Goal: Browse casually

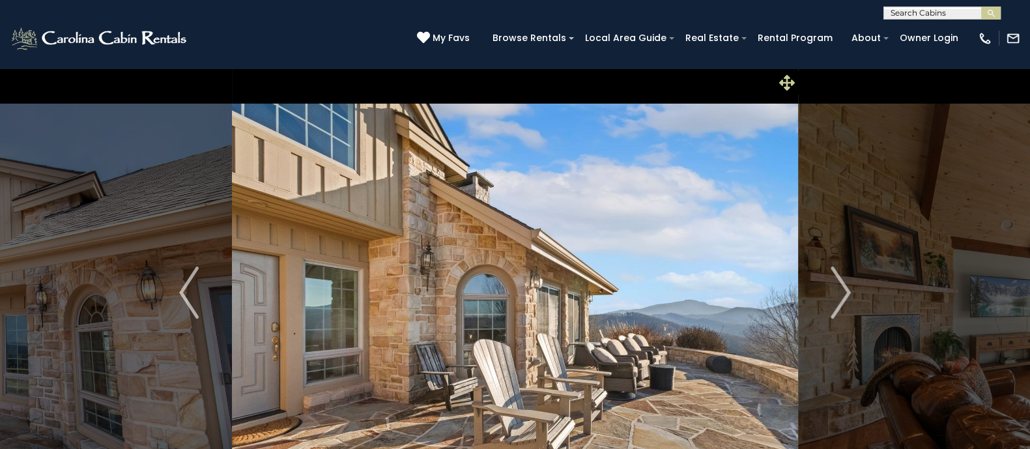
click at [785, 86] on icon at bounding box center [787, 83] width 16 height 16
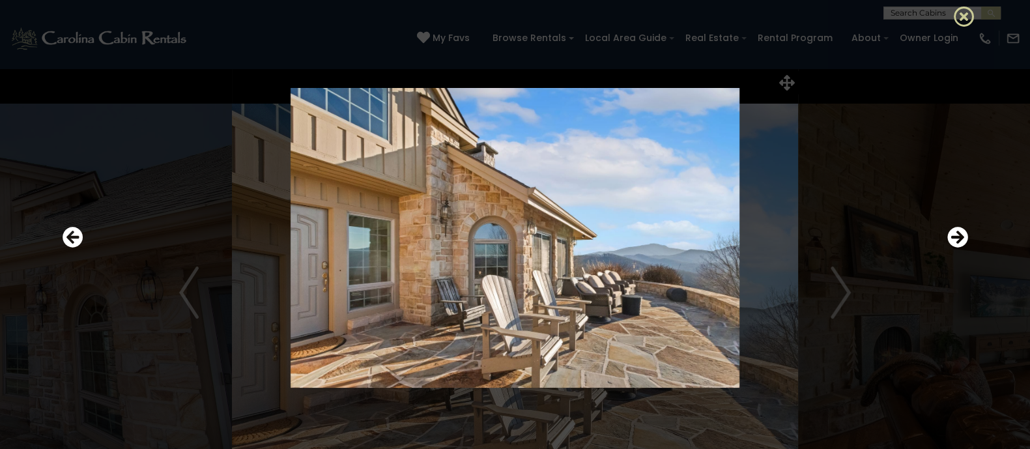
click at [961, 7] on icon at bounding box center [964, 16] width 21 height 21
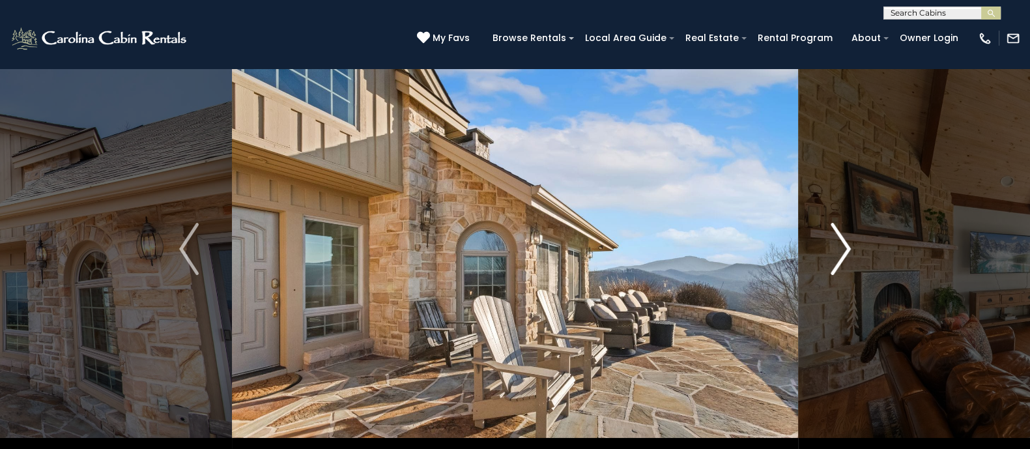
scroll to position [42, 0]
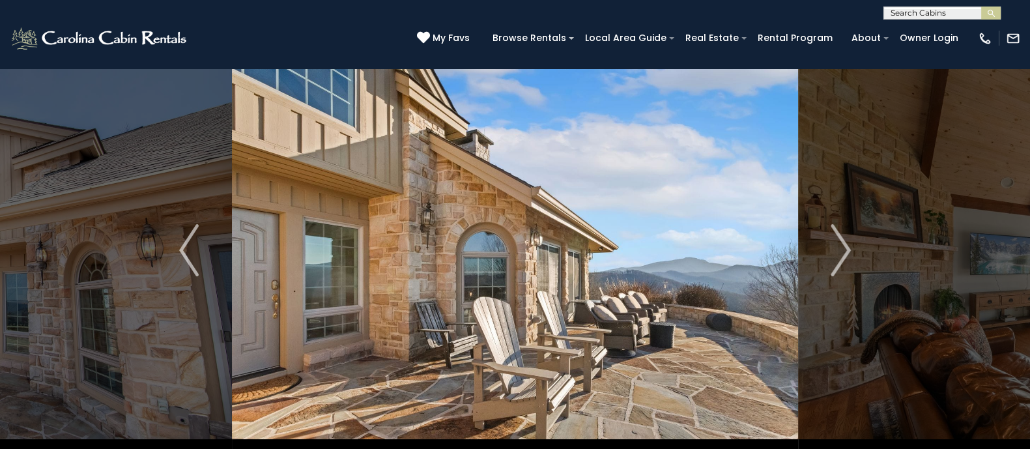
click at [687, 231] on img at bounding box center [515, 250] width 566 height 450
click at [835, 251] on img "Next" at bounding box center [842, 250] width 20 height 52
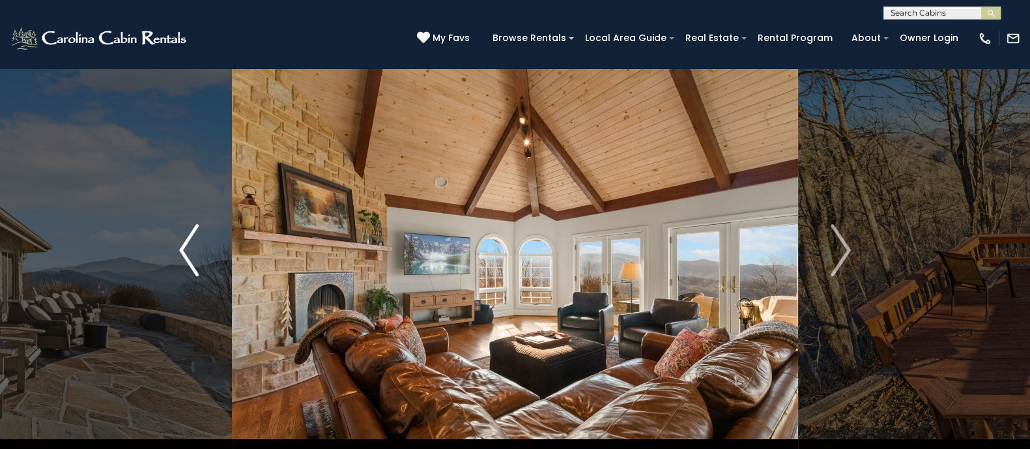
click at [196, 251] on img "Previous" at bounding box center [189, 250] width 20 height 52
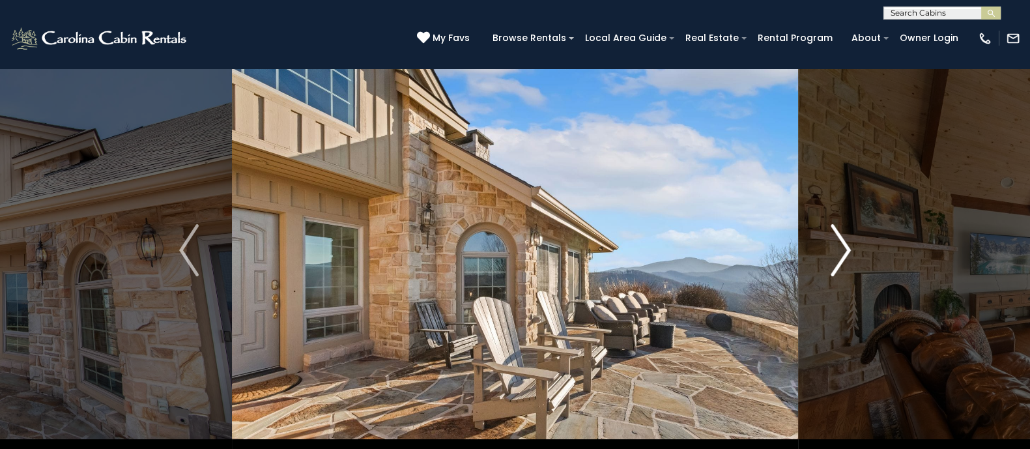
click at [844, 246] on img "Next" at bounding box center [842, 250] width 20 height 52
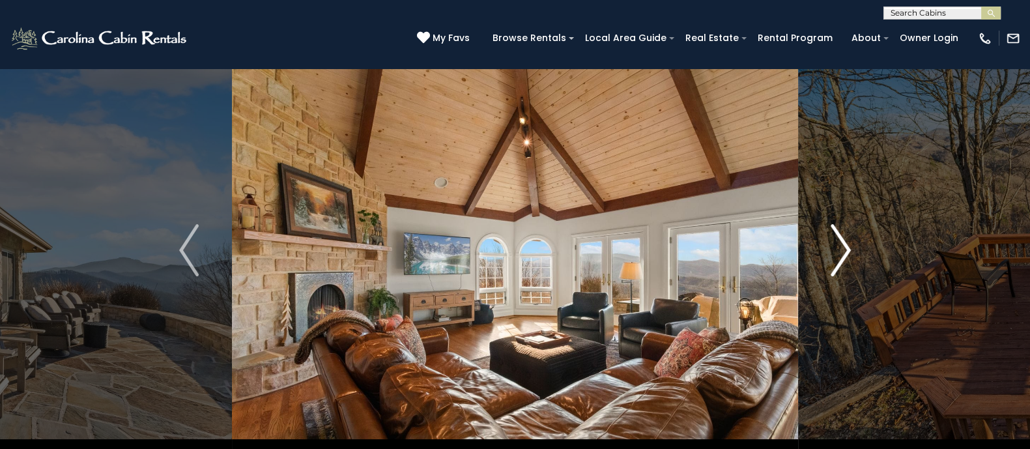
click at [844, 248] on img "Next" at bounding box center [842, 250] width 20 height 52
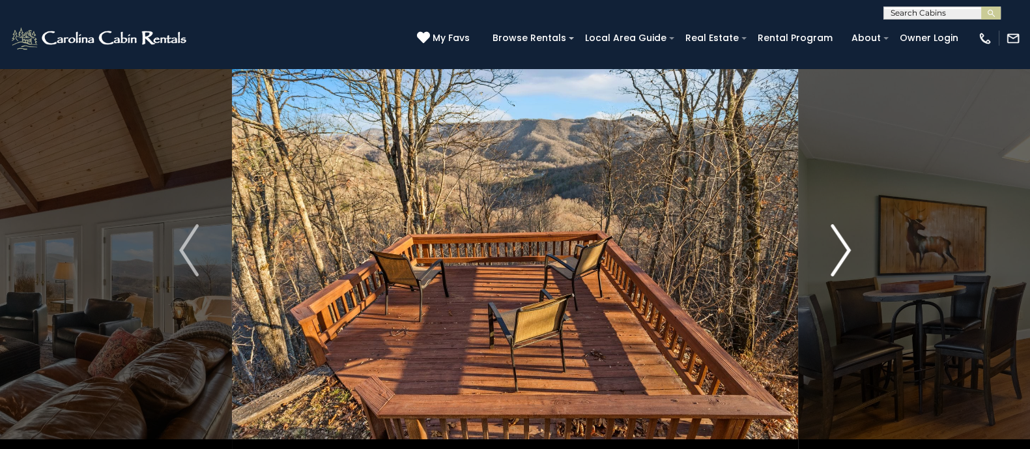
click at [840, 246] on img "Next" at bounding box center [842, 250] width 20 height 52
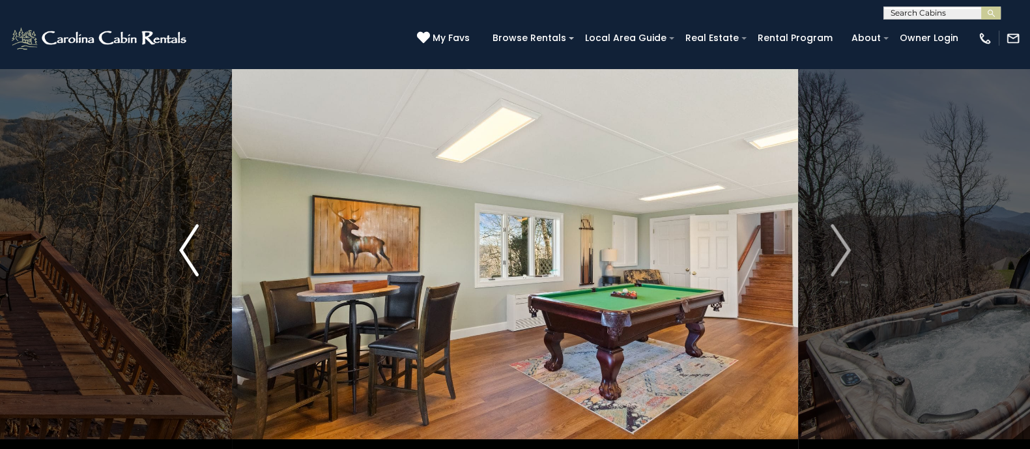
click at [194, 266] on img "Previous" at bounding box center [189, 250] width 20 height 52
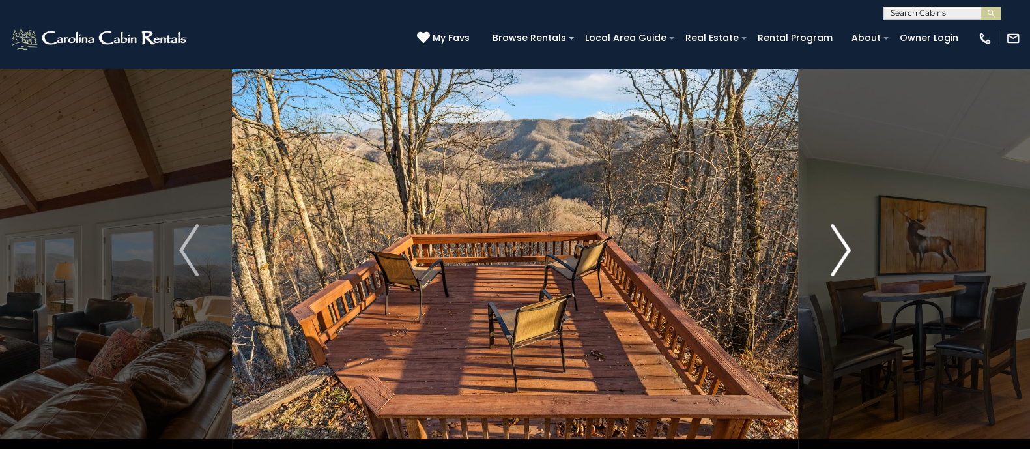
click at [829, 246] on button "Next" at bounding box center [840, 250] width 85 height 450
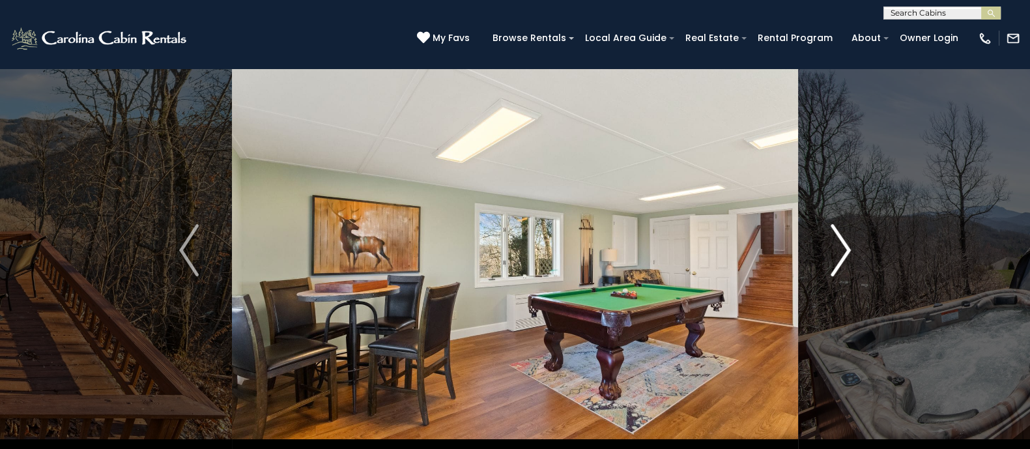
click at [839, 249] on img "Next" at bounding box center [842, 250] width 20 height 52
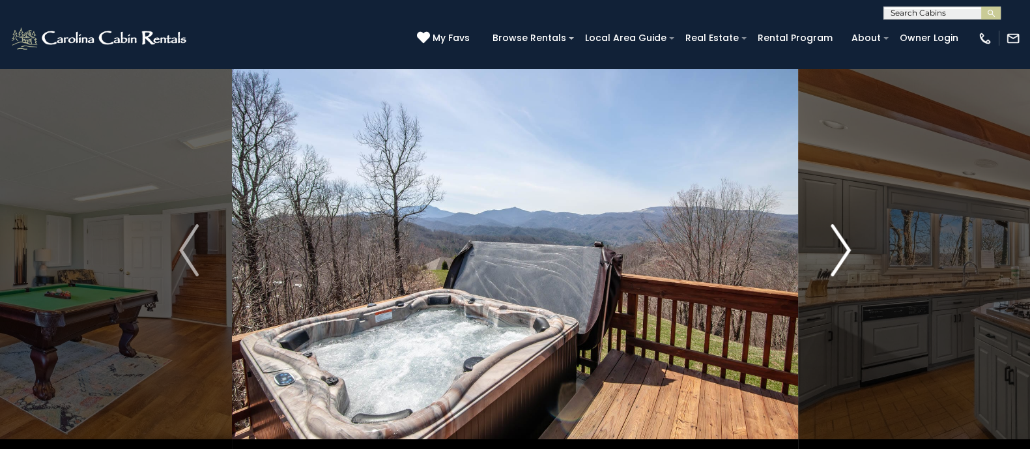
click at [839, 249] on img "Next" at bounding box center [842, 250] width 20 height 52
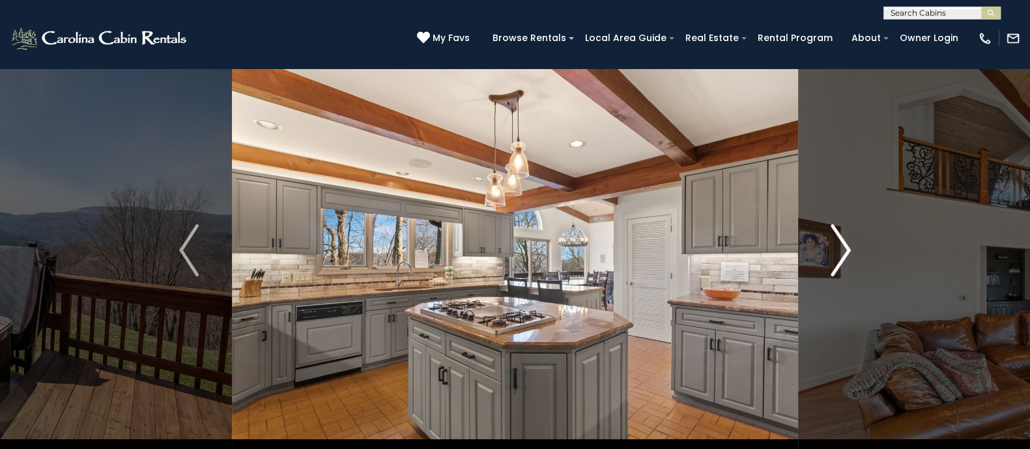
click at [839, 249] on img "Next" at bounding box center [842, 250] width 20 height 52
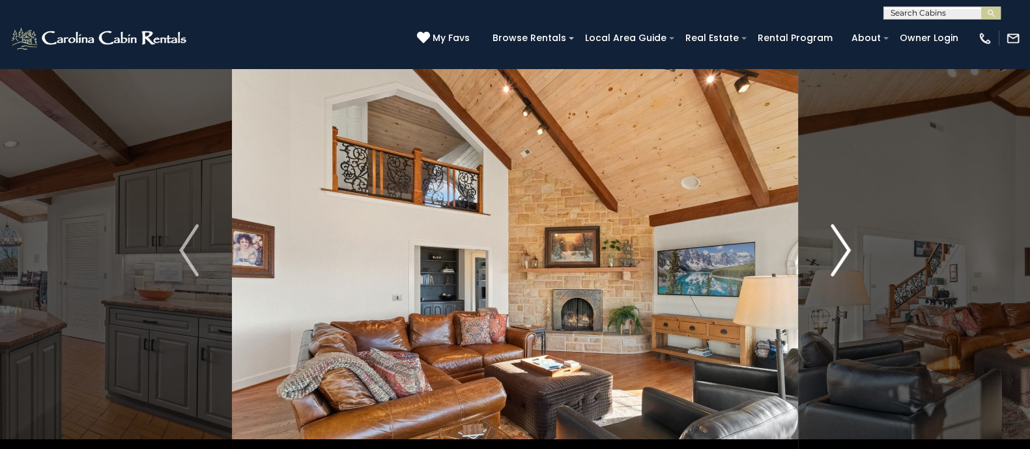
click at [839, 249] on img "Next" at bounding box center [842, 250] width 20 height 52
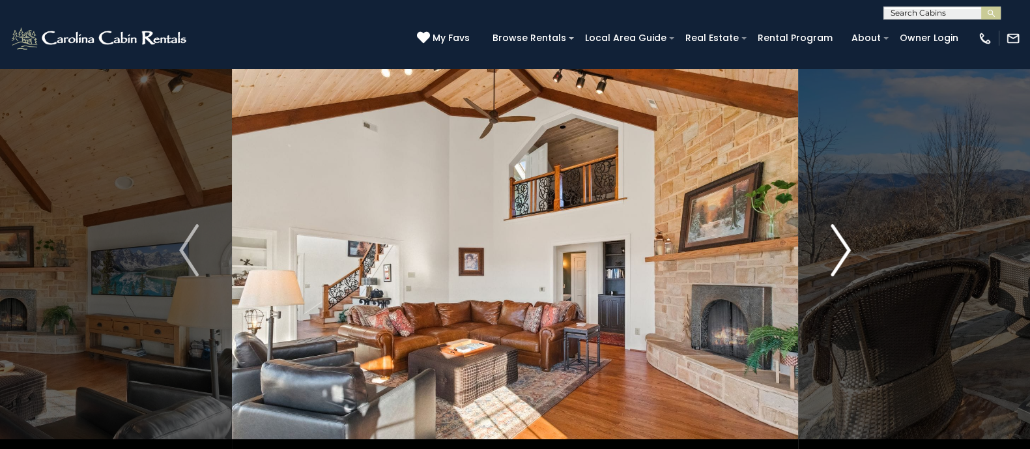
click at [839, 249] on img "Next" at bounding box center [842, 250] width 20 height 52
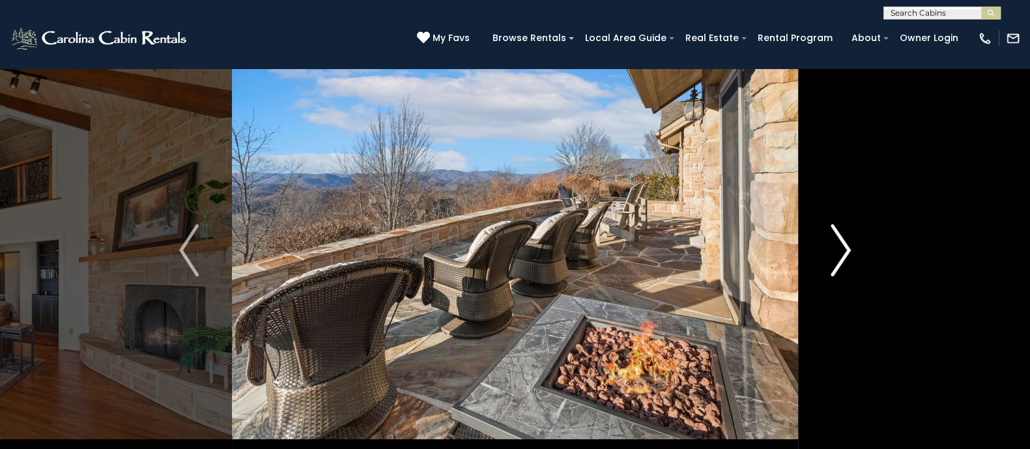
click at [839, 249] on img "Next" at bounding box center [842, 250] width 20 height 52
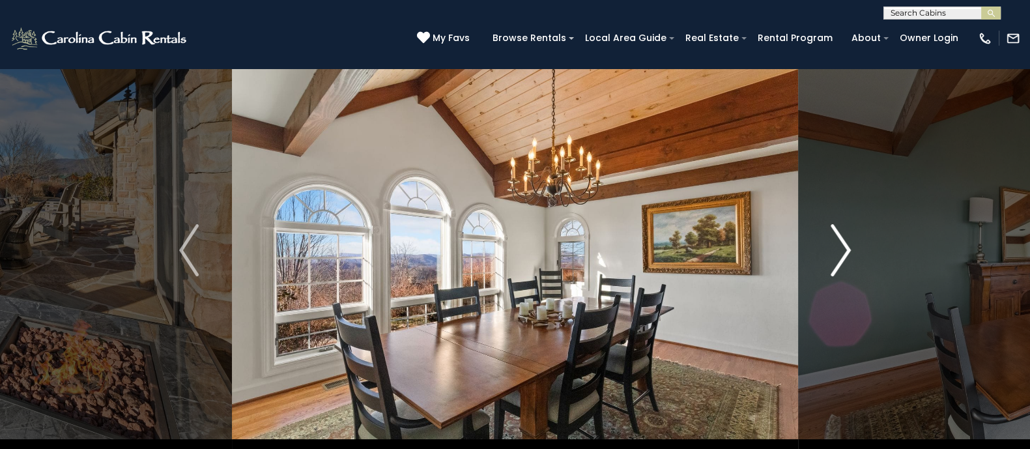
click at [839, 249] on img "Next" at bounding box center [842, 250] width 20 height 52
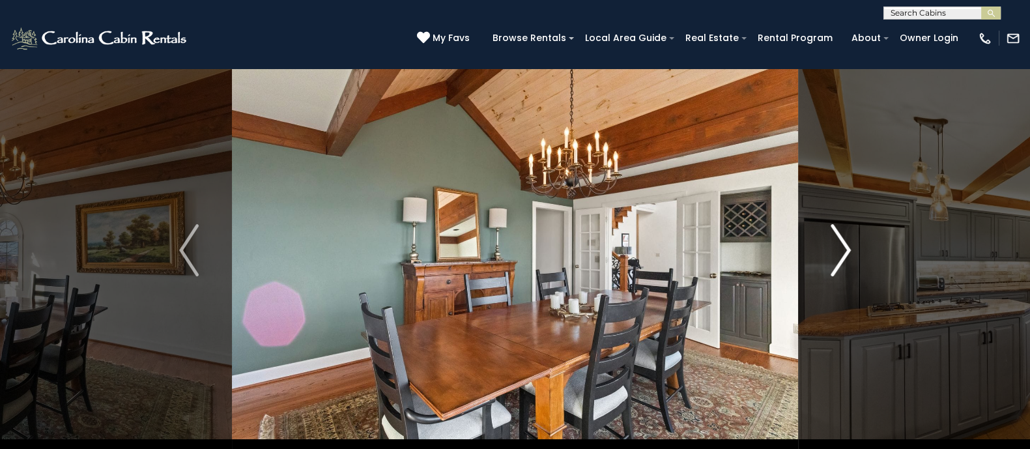
click at [839, 249] on img "Next" at bounding box center [842, 250] width 20 height 52
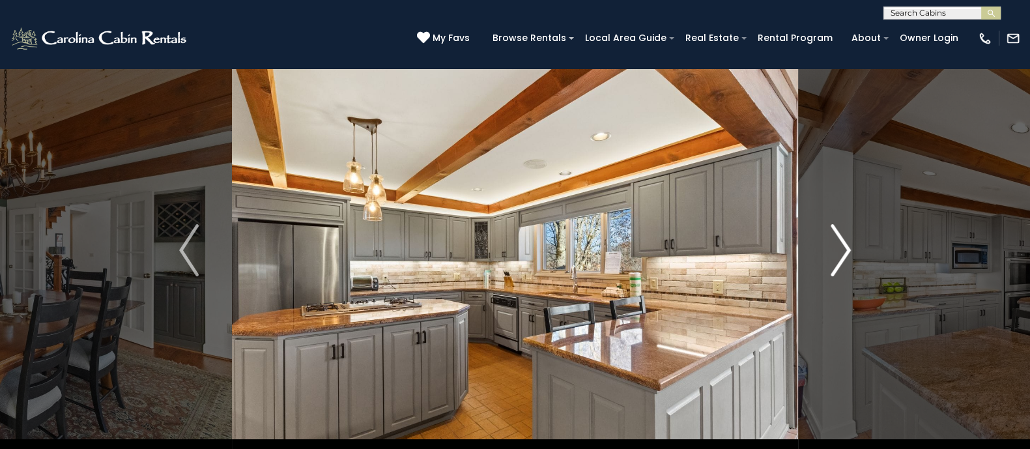
click at [839, 249] on img "Next" at bounding box center [842, 250] width 20 height 52
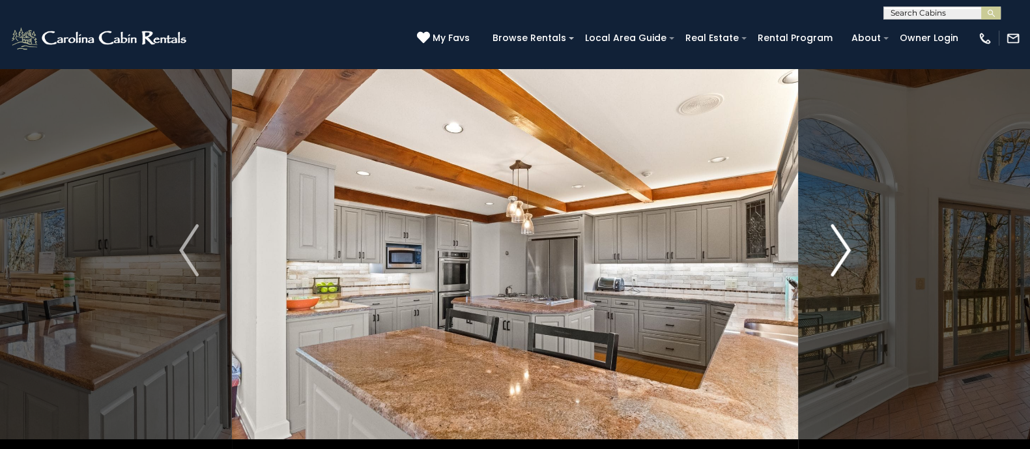
click at [839, 249] on img "Next" at bounding box center [842, 250] width 20 height 52
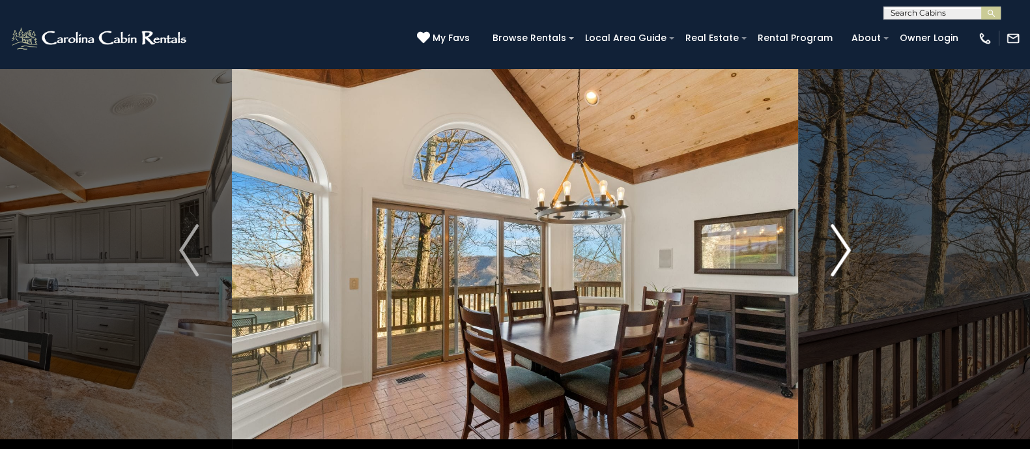
click at [839, 249] on img "Next" at bounding box center [842, 250] width 20 height 52
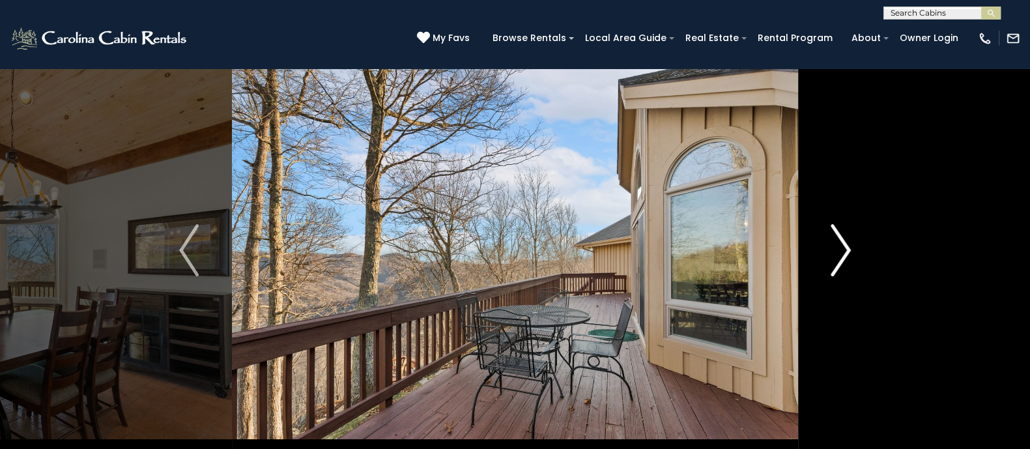
click at [839, 249] on img "Next" at bounding box center [842, 250] width 20 height 52
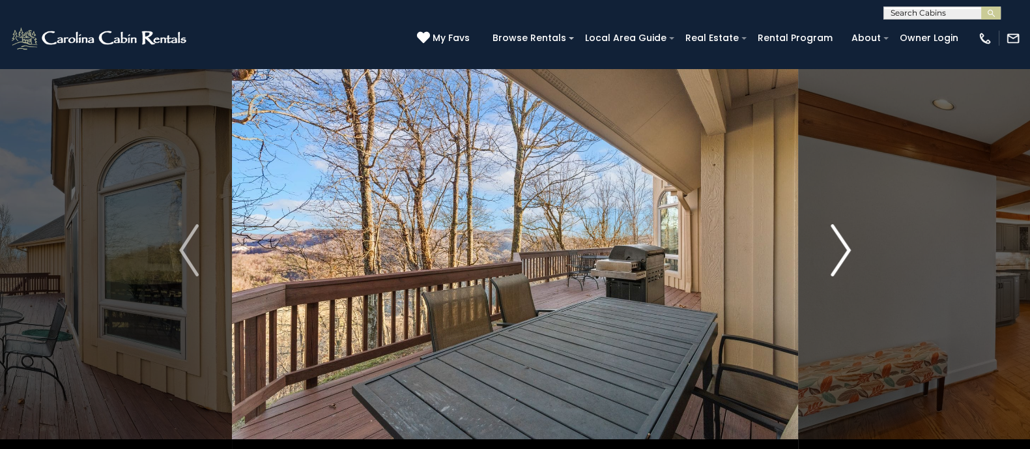
click at [839, 249] on img "Next" at bounding box center [842, 250] width 20 height 52
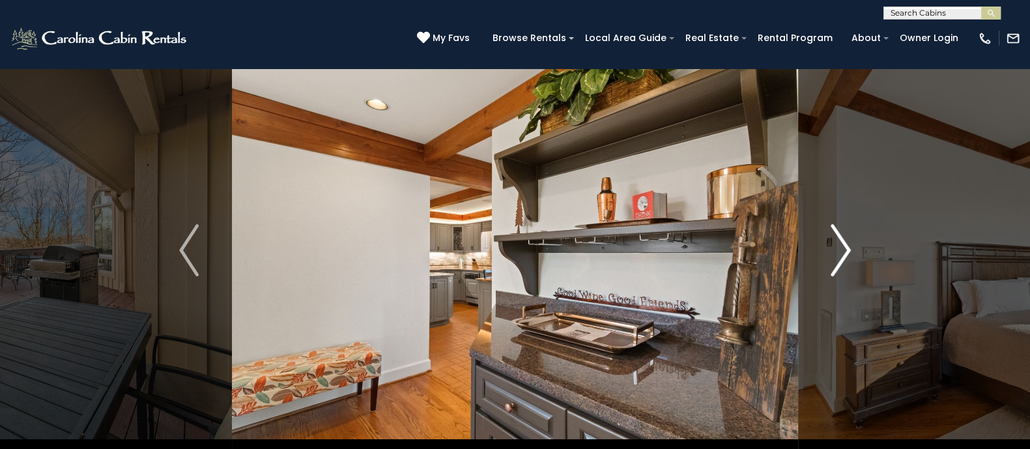
click at [839, 249] on img "Next" at bounding box center [842, 250] width 20 height 52
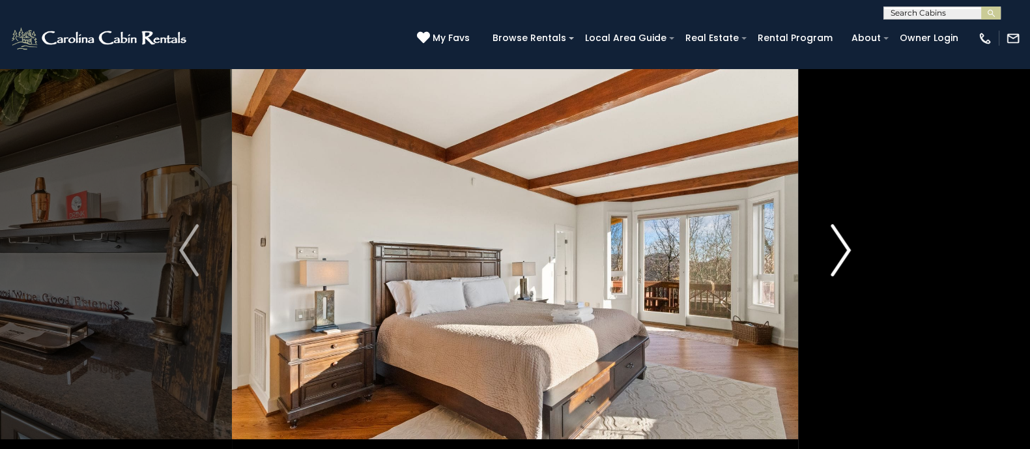
click at [839, 249] on img "Next" at bounding box center [842, 250] width 20 height 52
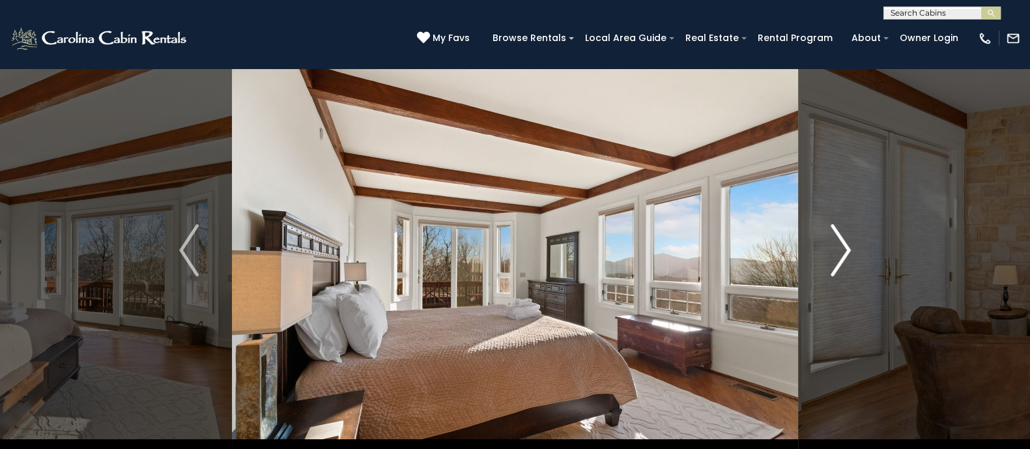
click at [839, 249] on img "Next" at bounding box center [842, 250] width 20 height 52
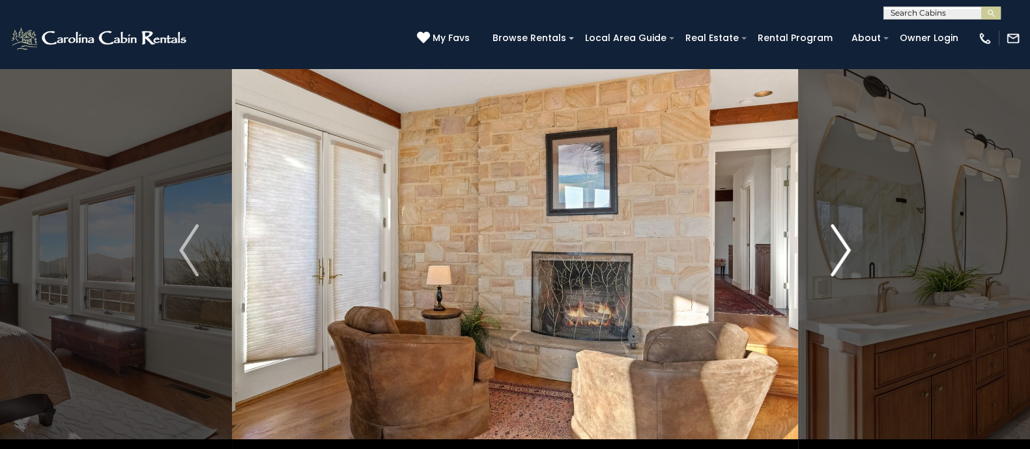
click at [839, 249] on img "Next" at bounding box center [842, 250] width 20 height 52
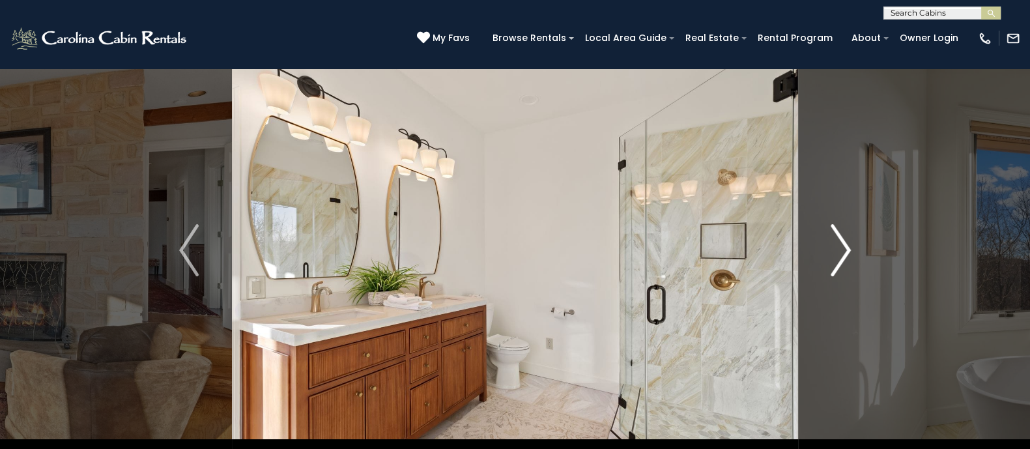
click at [839, 249] on img "Next" at bounding box center [842, 250] width 20 height 52
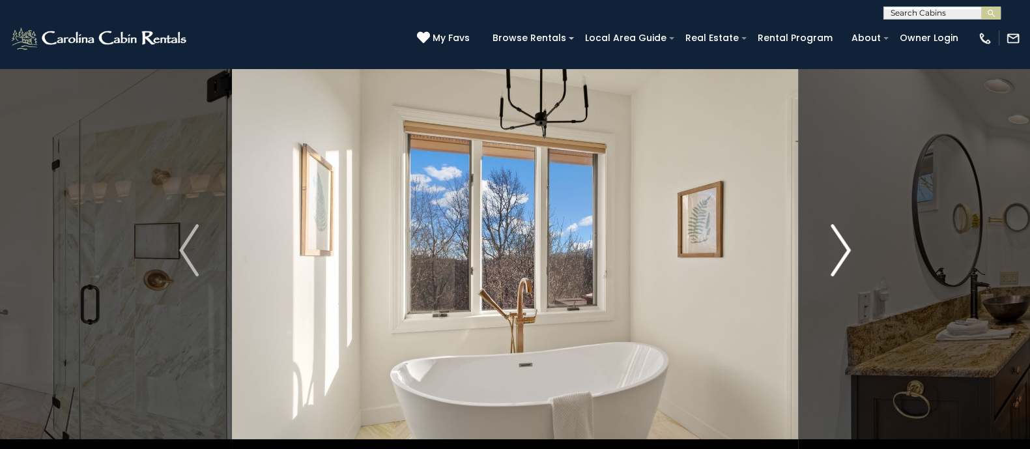
click at [839, 249] on img "Next" at bounding box center [842, 250] width 20 height 52
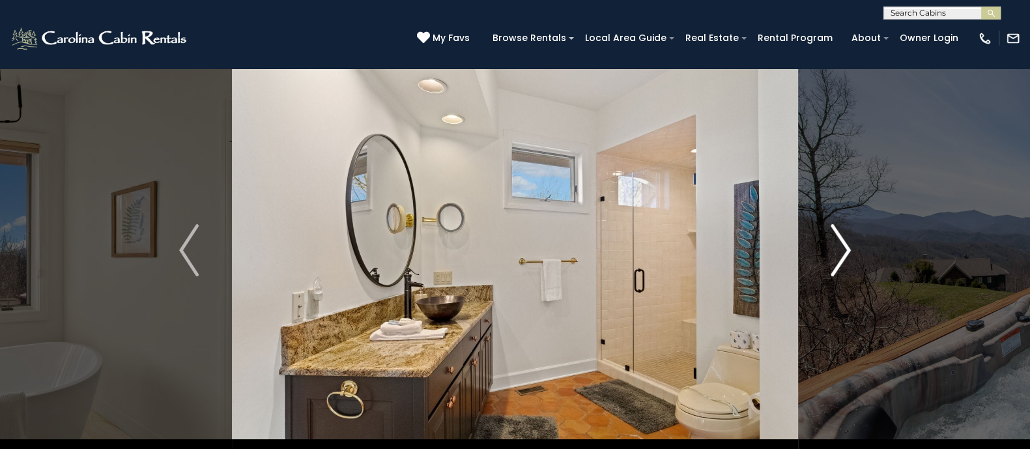
click at [839, 249] on img "Next" at bounding box center [842, 250] width 20 height 52
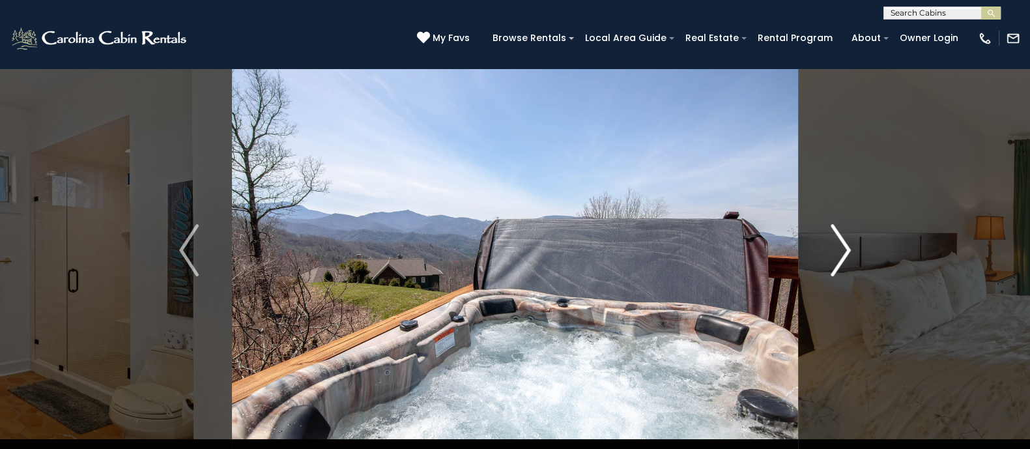
click at [839, 249] on img "Next" at bounding box center [842, 250] width 20 height 52
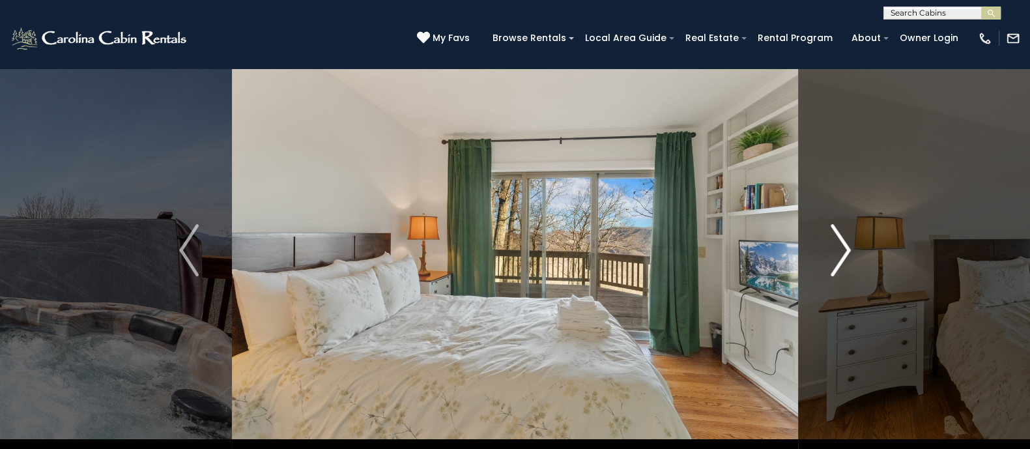
click at [839, 249] on img "Next" at bounding box center [842, 250] width 20 height 52
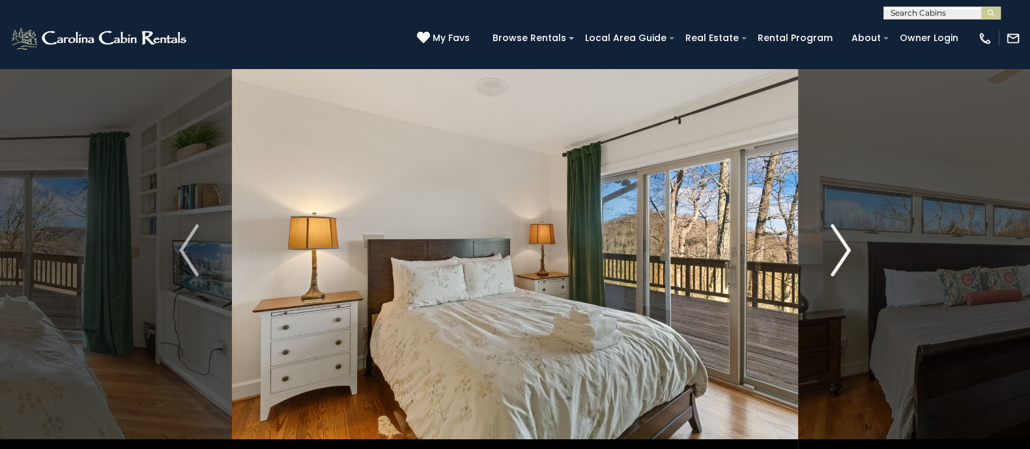
click at [839, 249] on img "Next" at bounding box center [842, 250] width 20 height 52
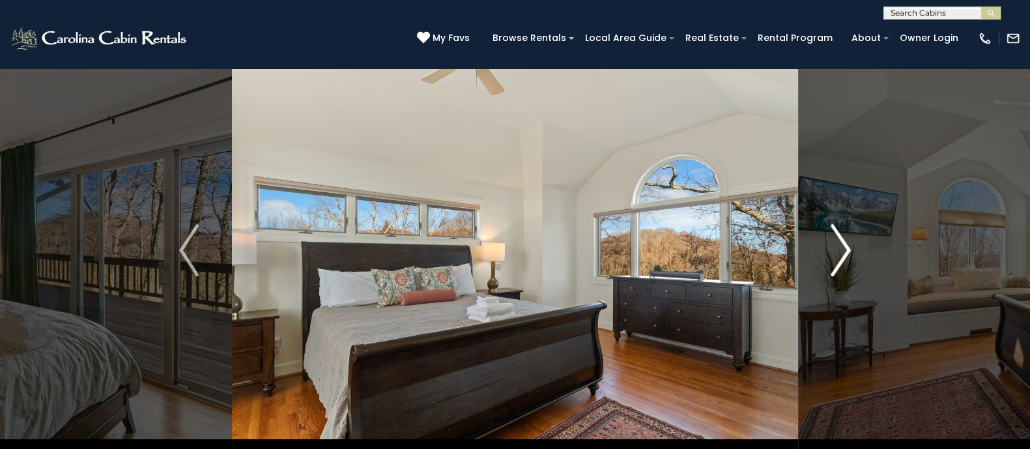
click at [839, 249] on img "Next" at bounding box center [842, 250] width 20 height 52
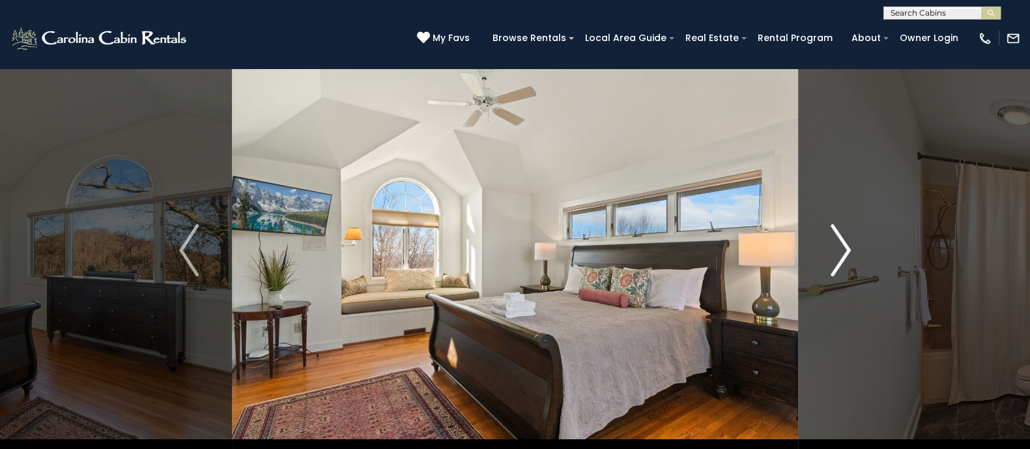
click at [839, 249] on img "Next" at bounding box center [842, 250] width 20 height 52
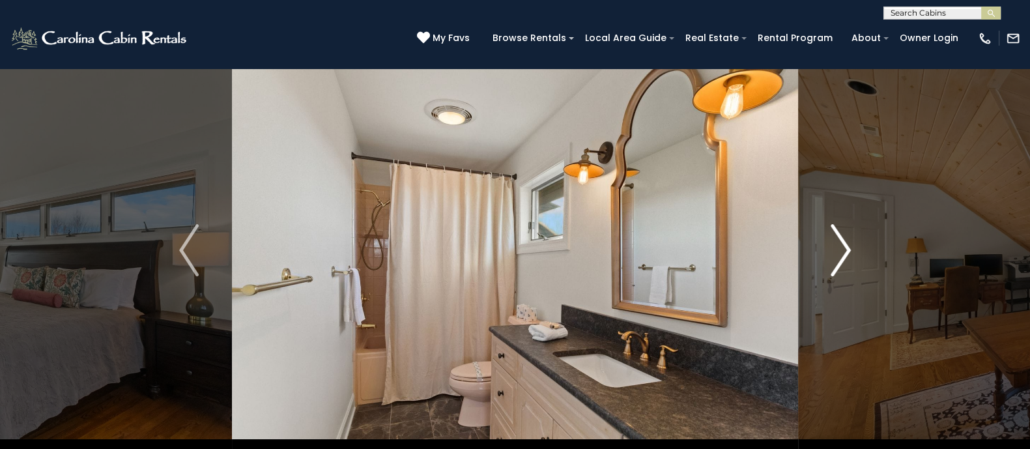
click at [839, 249] on img "Next" at bounding box center [842, 250] width 20 height 52
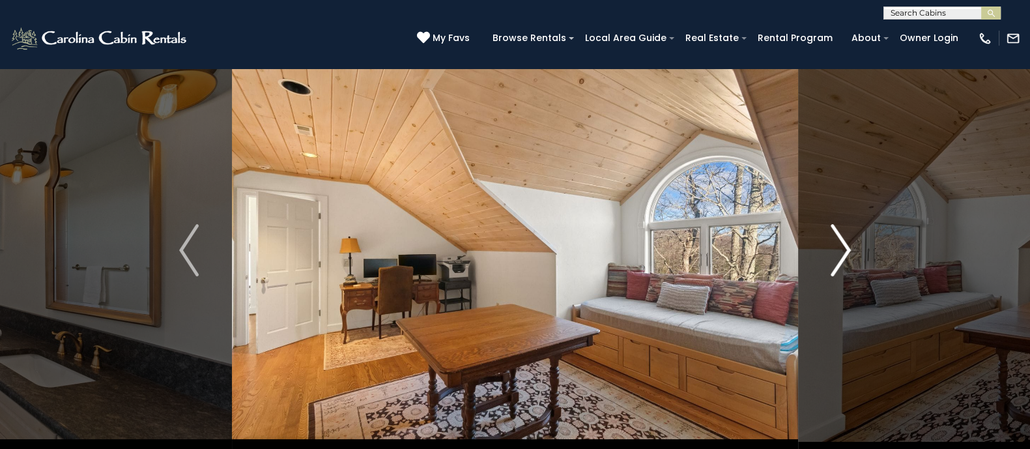
click at [839, 249] on img "Next" at bounding box center [842, 250] width 20 height 52
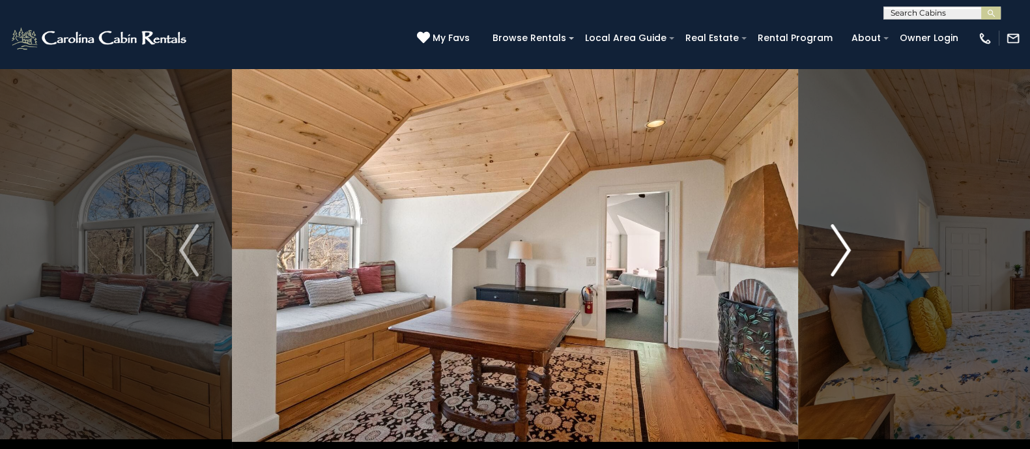
click at [839, 249] on img "Next" at bounding box center [842, 250] width 20 height 52
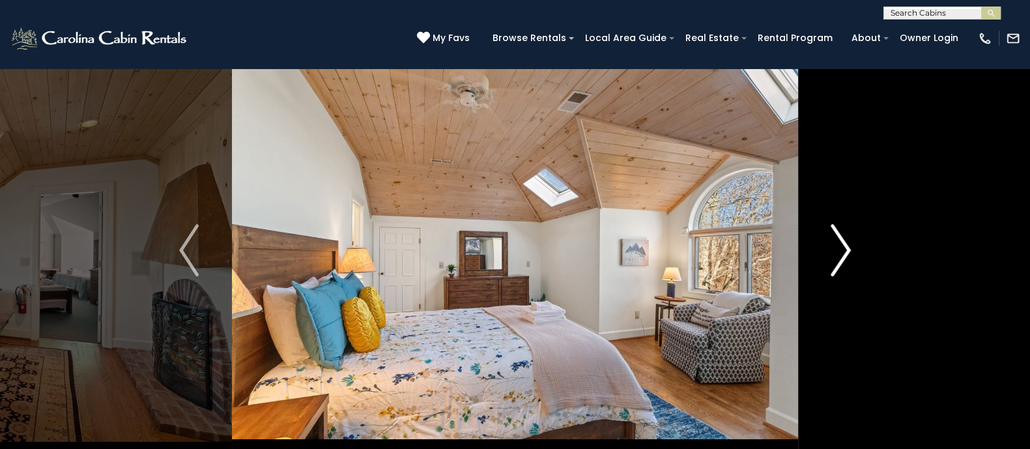
click at [839, 249] on img "Next" at bounding box center [842, 250] width 20 height 52
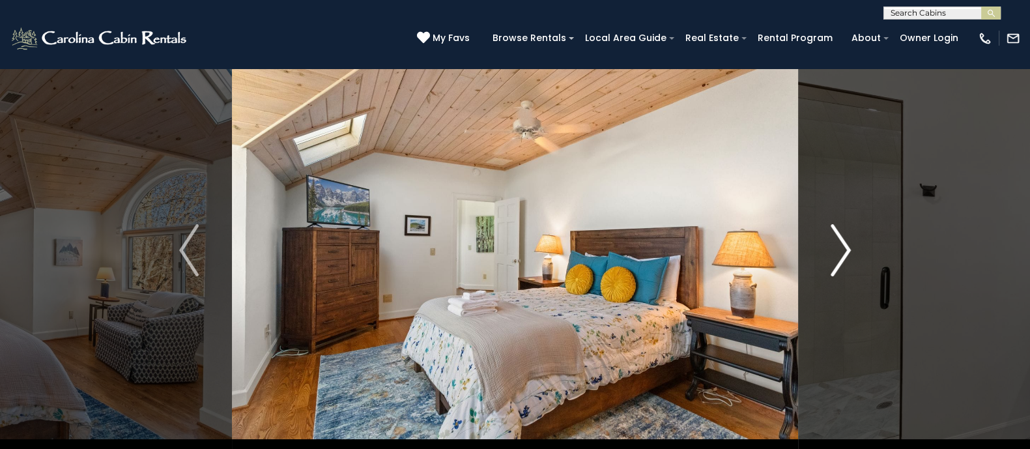
click at [839, 249] on img "Next" at bounding box center [842, 250] width 20 height 52
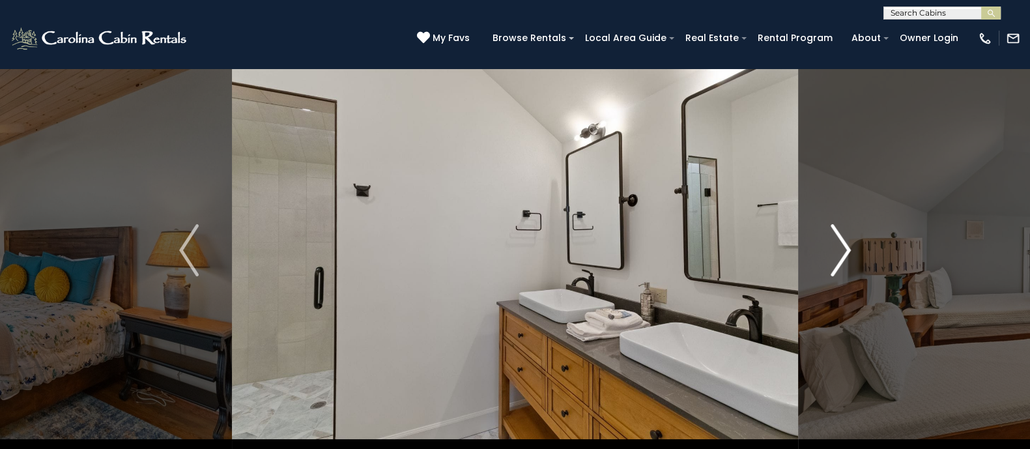
click at [839, 249] on img "Next" at bounding box center [842, 250] width 20 height 52
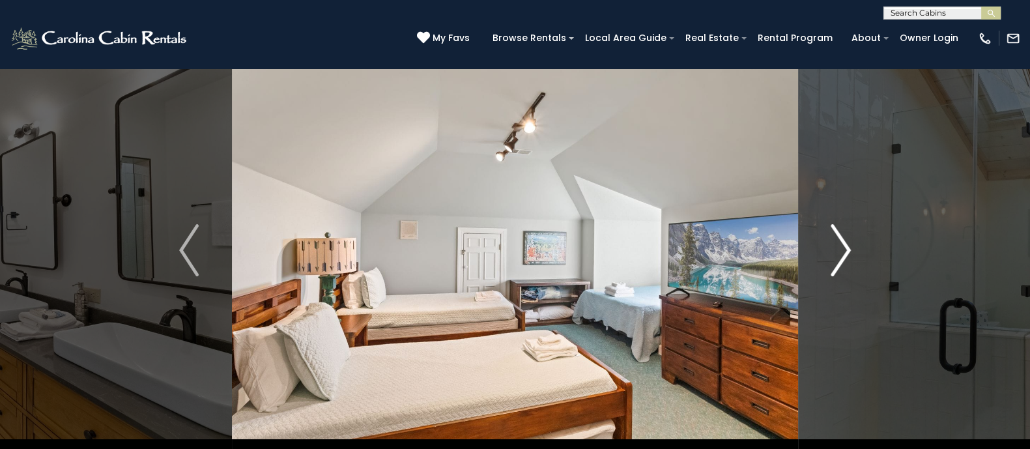
click at [839, 249] on img "Next" at bounding box center [842, 250] width 20 height 52
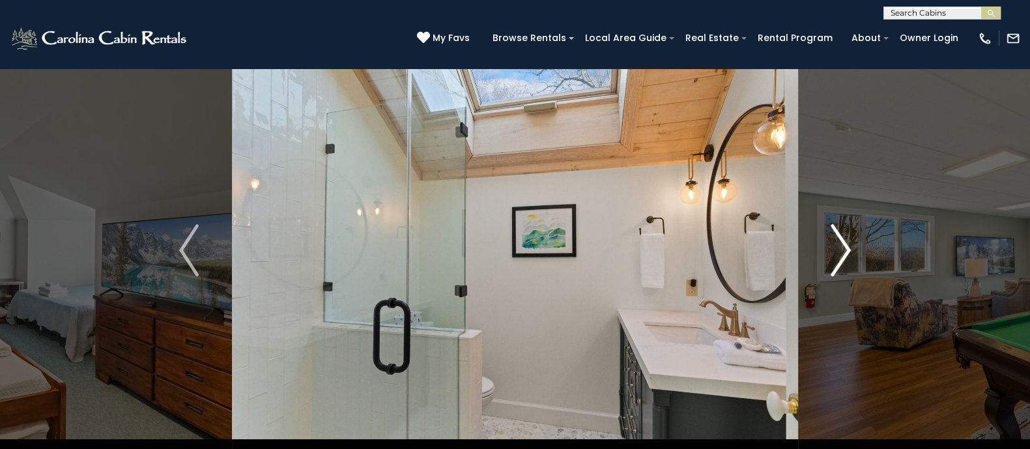
click at [839, 249] on img "Next" at bounding box center [842, 250] width 20 height 52
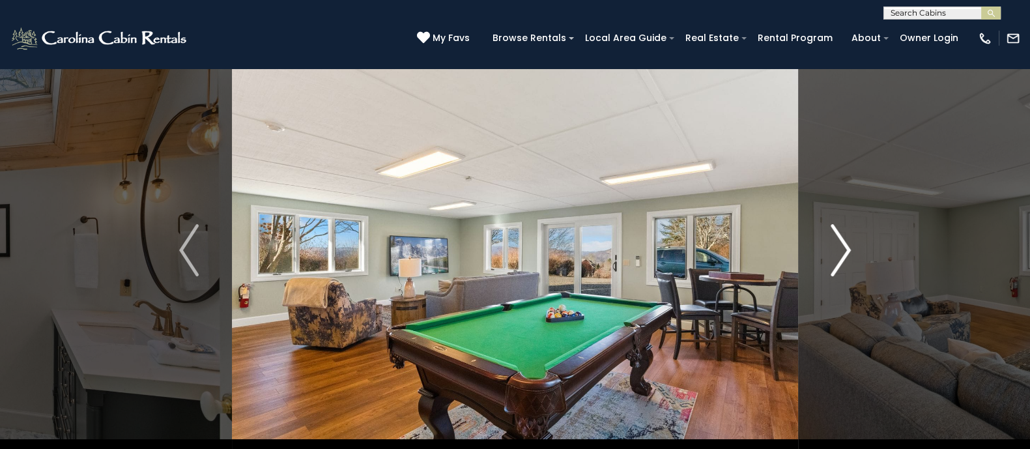
click at [839, 249] on img "Next" at bounding box center [842, 250] width 20 height 52
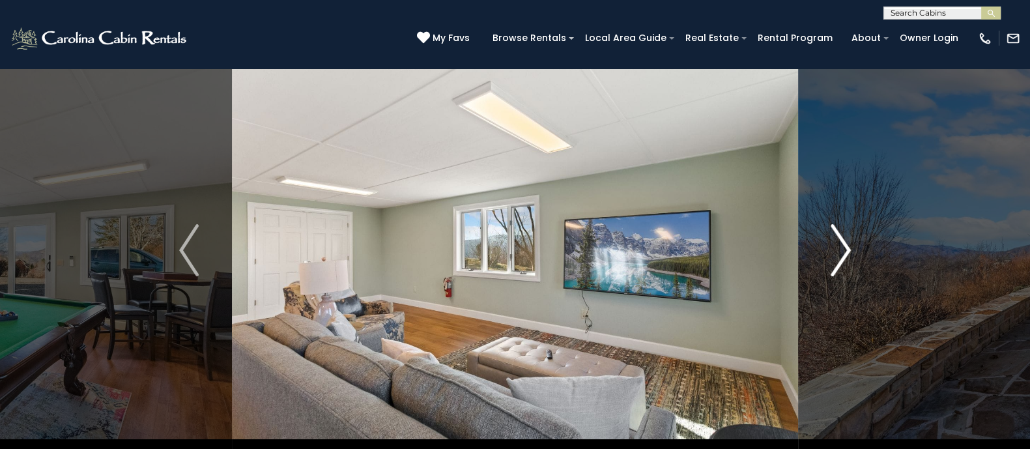
click at [839, 249] on img "Next" at bounding box center [842, 250] width 20 height 52
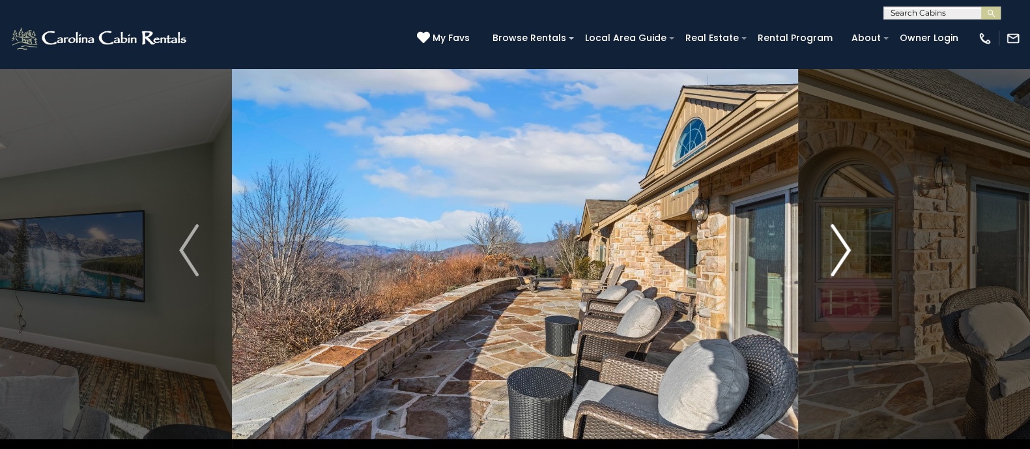
click at [839, 249] on img "Next" at bounding box center [842, 250] width 20 height 52
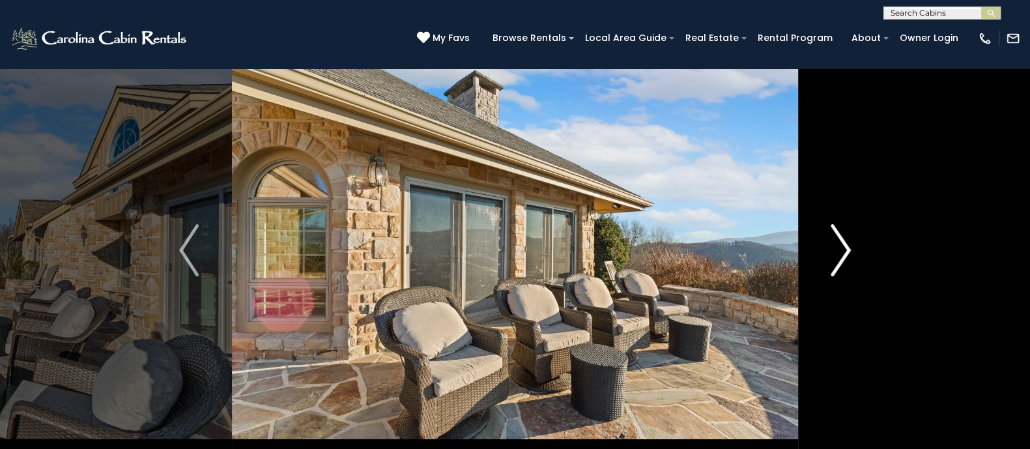
click at [839, 249] on img "Next" at bounding box center [842, 250] width 20 height 52
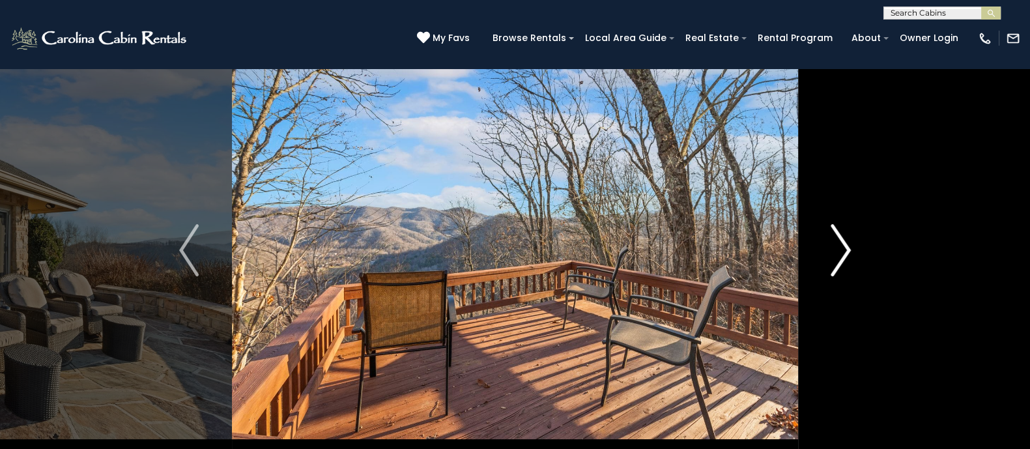
click at [839, 249] on img "Next" at bounding box center [842, 250] width 20 height 52
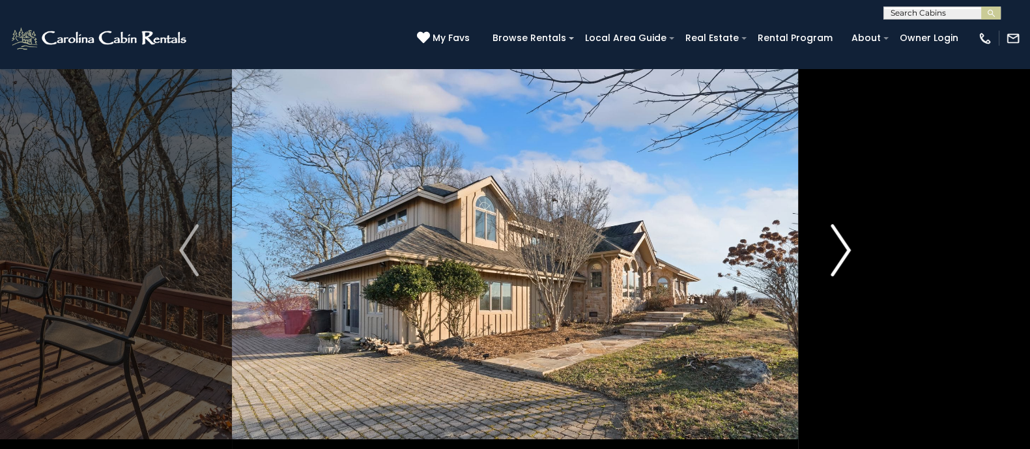
click at [839, 249] on img "Next" at bounding box center [842, 250] width 20 height 52
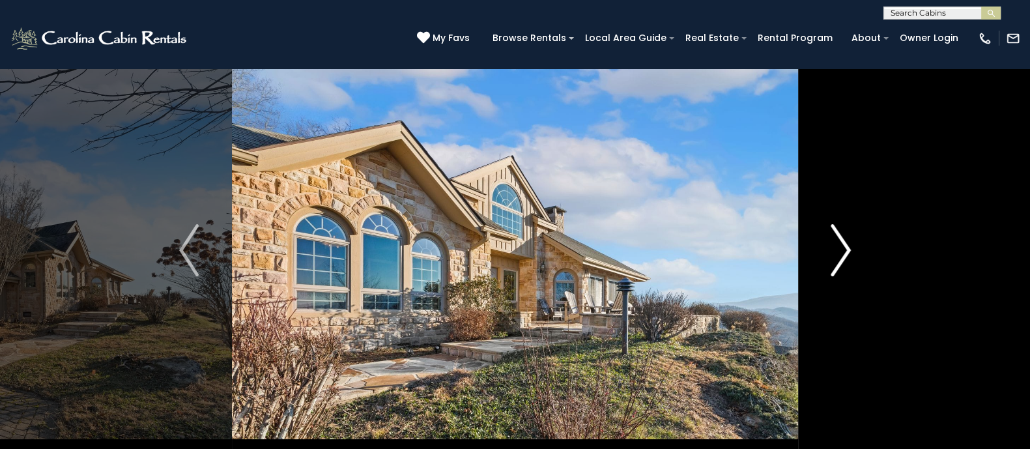
click at [840, 248] on img "Next" at bounding box center [842, 250] width 20 height 52
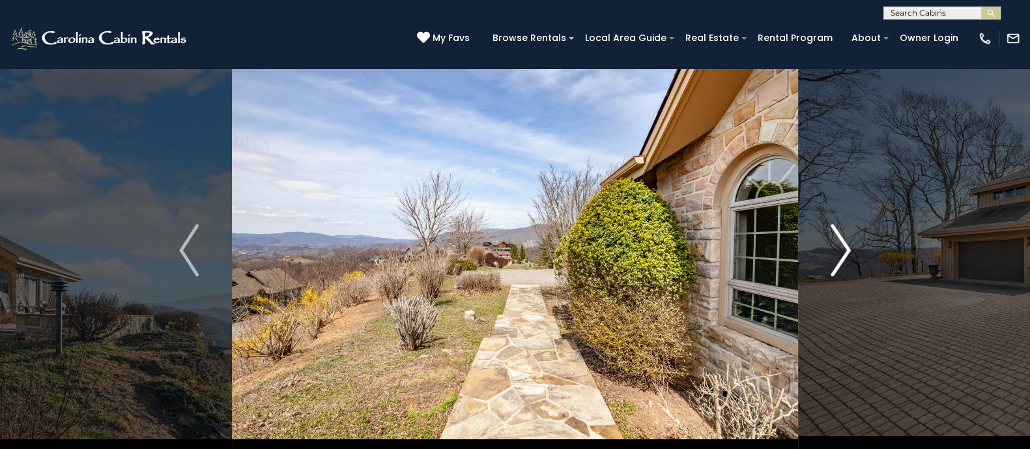
click at [840, 248] on img "Next" at bounding box center [842, 250] width 20 height 52
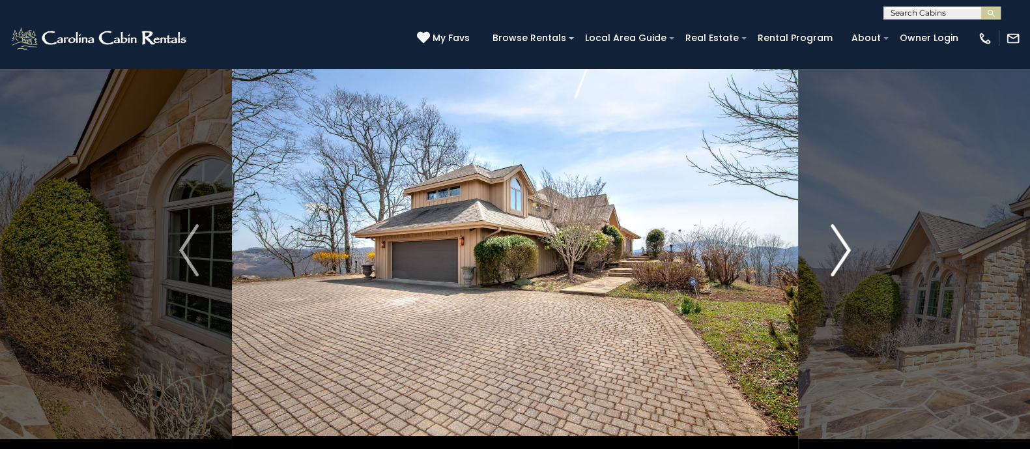
click at [840, 248] on img "Next" at bounding box center [842, 250] width 20 height 52
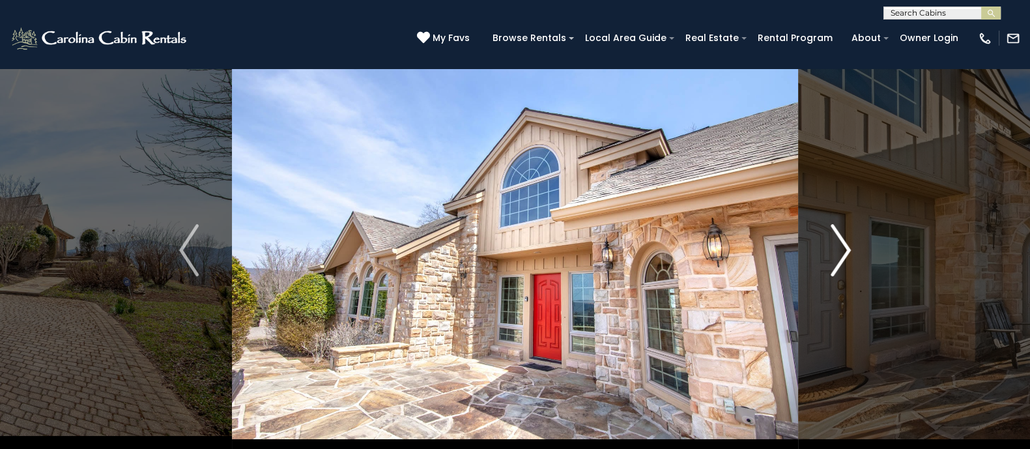
click at [840, 248] on img "Next" at bounding box center [842, 250] width 20 height 52
